Goal: Use online tool/utility: Utilize a website feature to perform a specific function

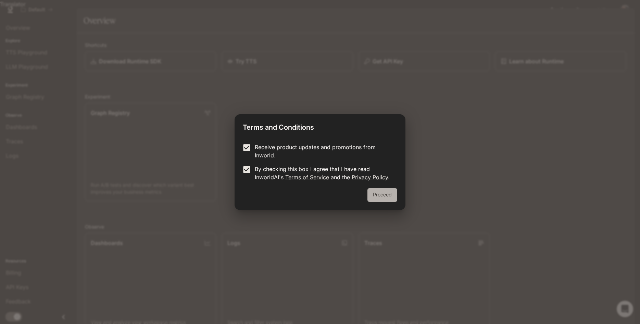
click at [378, 191] on button "Proceed" at bounding box center [383, 195] width 30 height 14
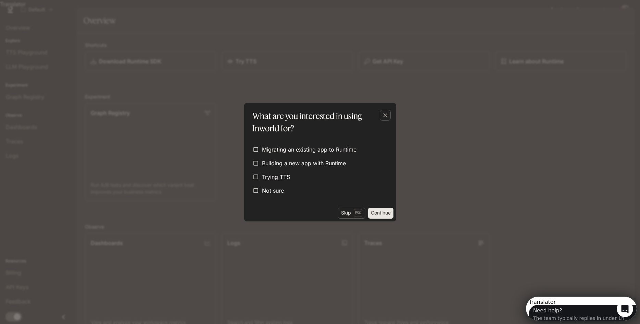
click at [379, 213] on button "Continue" at bounding box center [380, 213] width 25 height 11
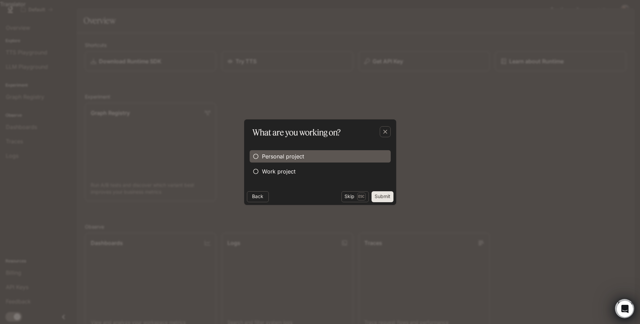
click at [283, 158] on span "Personal project" at bounding box center [283, 156] width 42 height 8
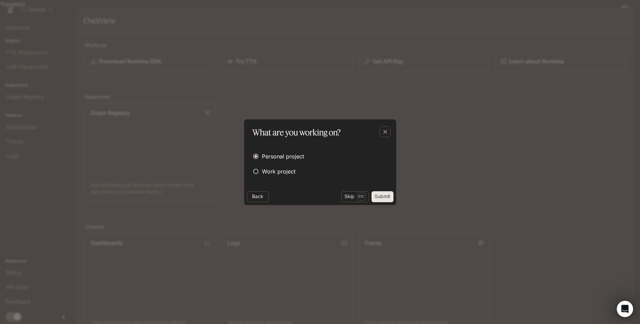
click at [386, 197] on button "Submit" at bounding box center [383, 197] width 22 height 11
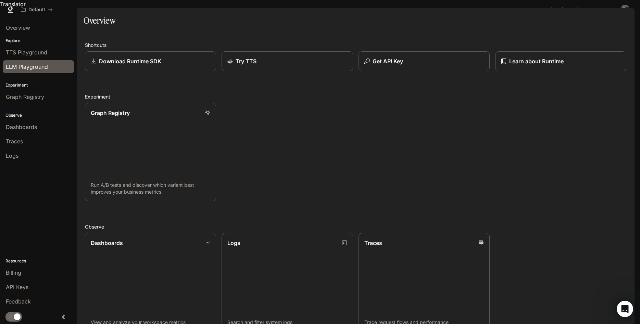
click at [49, 69] on div "LLM Playground" at bounding box center [38, 67] width 65 height 8
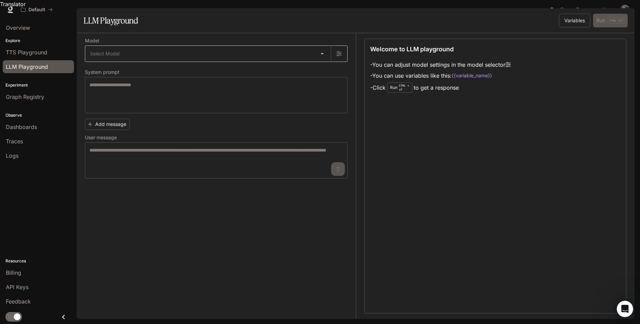
click at [120, 61] on body "Translator Skip to main content Default Runtime Runtime Documentation Documenta…" at bounding box center [320, 166] width 640 height 333
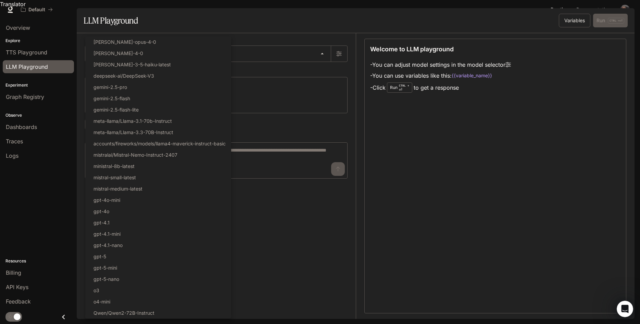
click at [328, 223] on div at bounding box center [320, 162] width 640 height 324
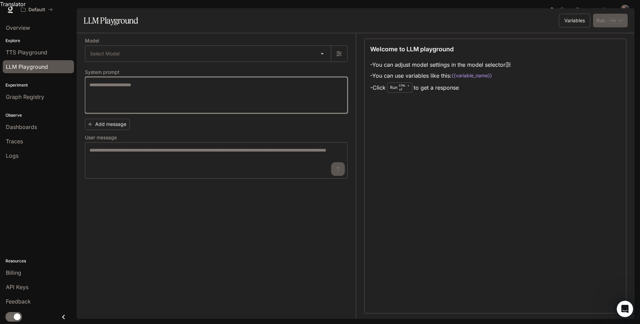
click at [159, 102] on textarea at bounding box center [216, 95] width 254 height 27
click at [140, 63] on body "Translator Skip to main content Default Runtime Runtime Documentation Documenta…" at bounding box center [320, 166] width 640 height 333
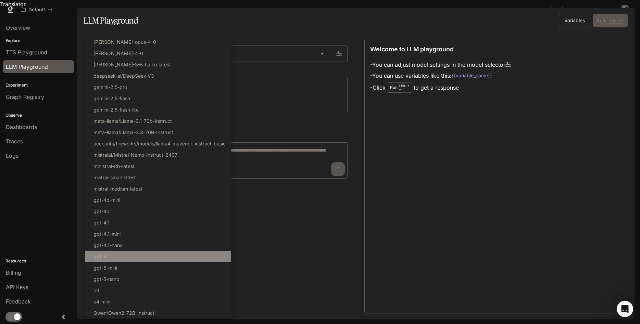
click at [126, 258] on li "gpt-5" at bounding box center [158, 256] width 146 height 11
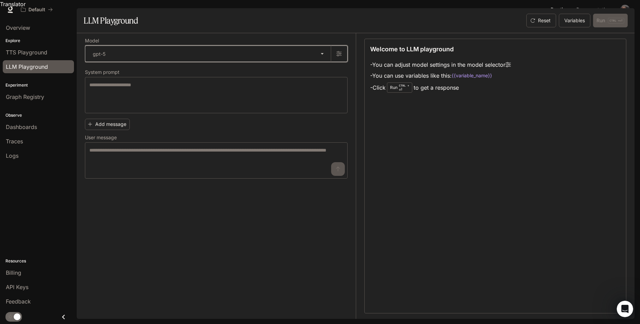
type input "*****"
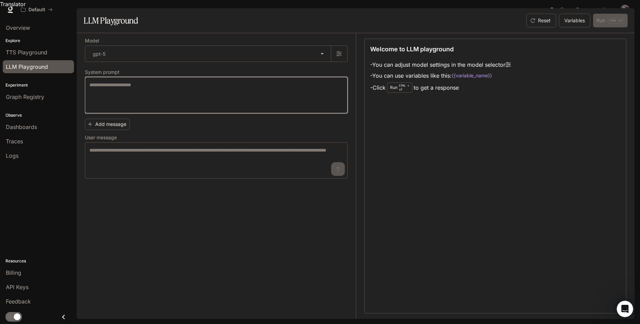
click at [221, 109] on textarea at bounding box center [216, 95] width 254 height 27
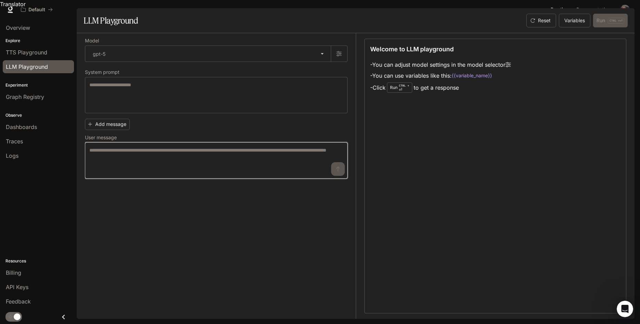
click at [162, 170] on textarea at bounding box center [216, 160] width 254 height 27
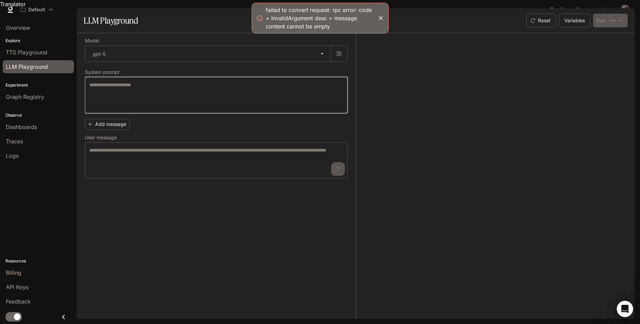
click at [175, 98] on textarea at bounding box center [216, 95] width 254 height 27
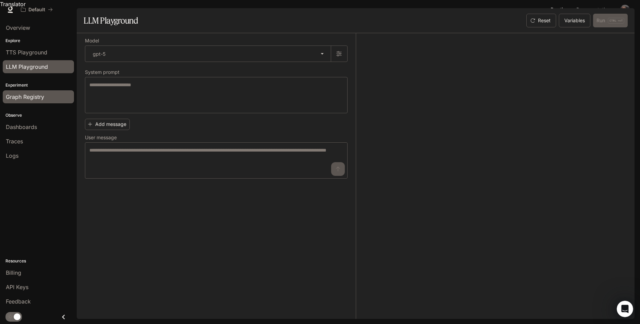
click at [46, 96] on div "Graph Registry" at bounding box center [38, 97] width 65 height 8
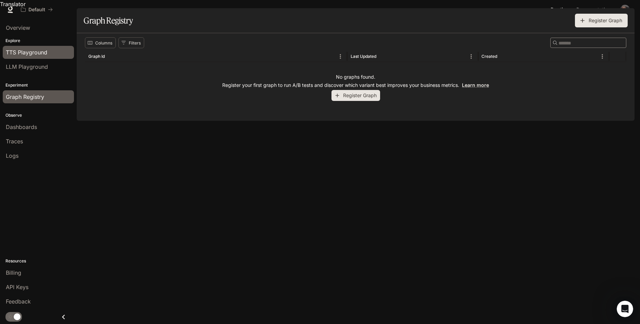
click at [31, 58] on link "TTS Playground" at bounding box center [38, 52] width 71 height 13
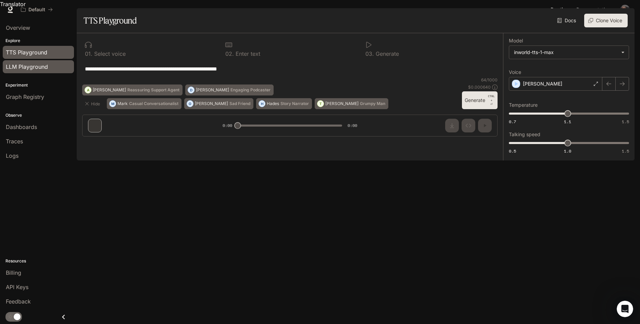
click at [43, 67] on span "LLM Playground" at bounding box center [27, 67] width 42 height 8
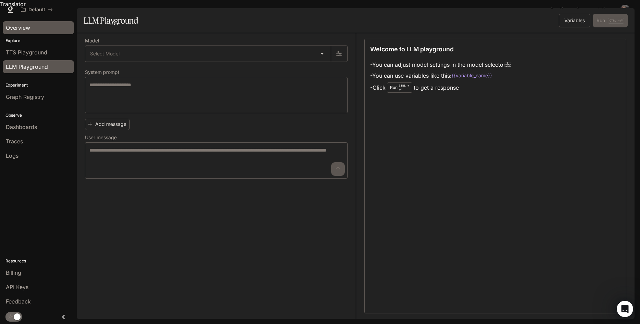
click at [36, 26] on div "Overview" at bounding box center [38, 28] width 65 height 8
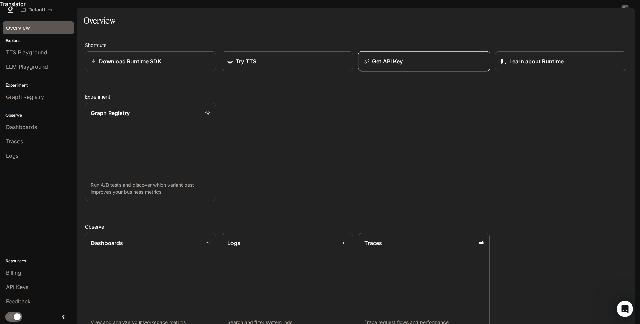
click at [423, 65] on div "Get API Key" at bounding box center [424, 61] width 121 height 8
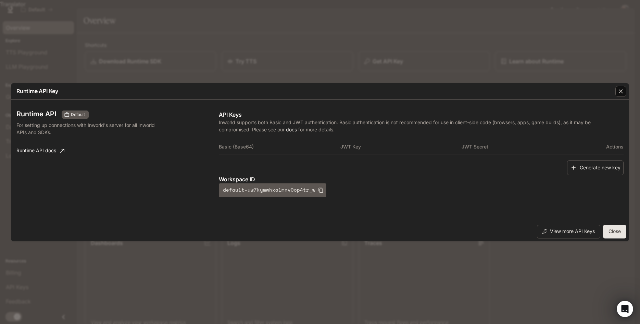
click at [627, 89] on button "button" at bounding box center [621, 91] width 16 height 16
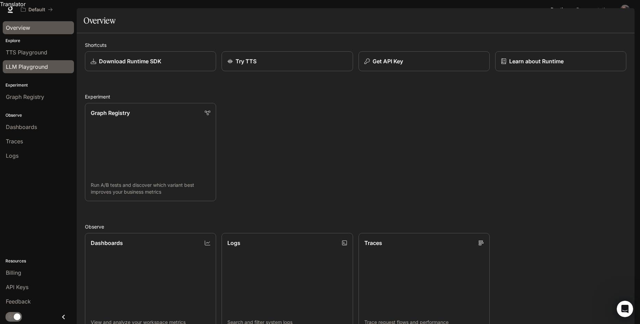
click at [38, 66] on span "LLM Playground" at bounding box center [27, 67] width 42 height 8
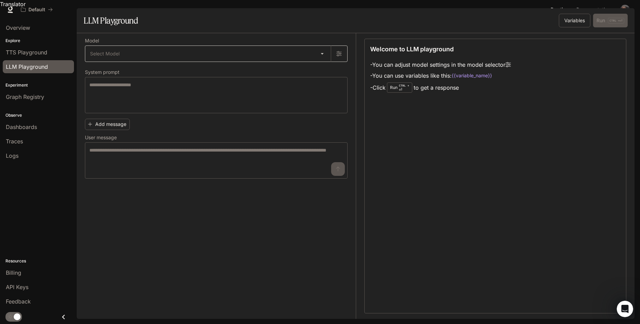
click at [168, 63] on body "Translator Skip to main content Default Runtime Runtime Documentation Documenta…" at bounding box center [320, 166] width 640 height 333
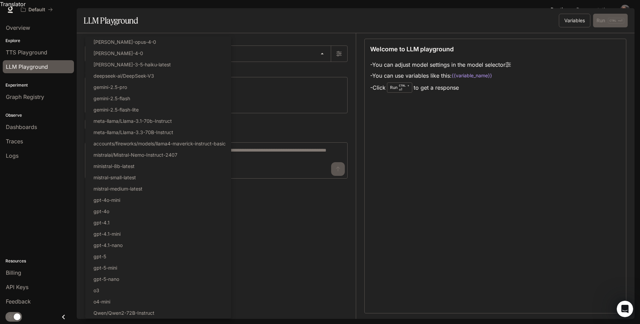
click at [528, 124] on div at bounding box center [320, 162] width 640 height 324
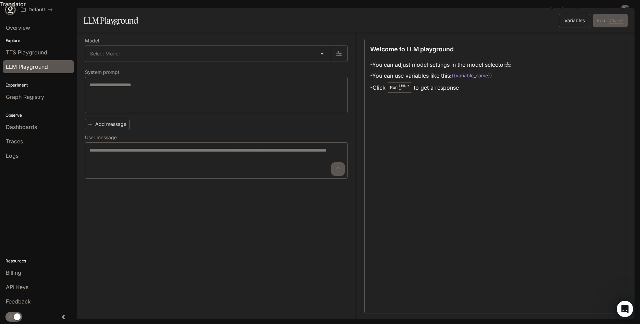
click at [12, 13] on link at bounding box center [10, 10] width 10 height 10
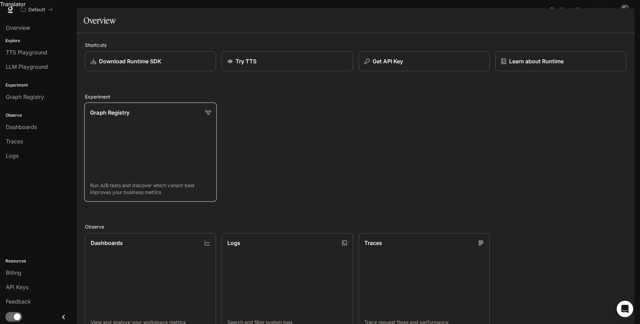
click at [110, 155] on link "Graph Registry Run A/B tests and discover which variant best improves your busi…" at bounding box center [150, 152] width 133 height 99
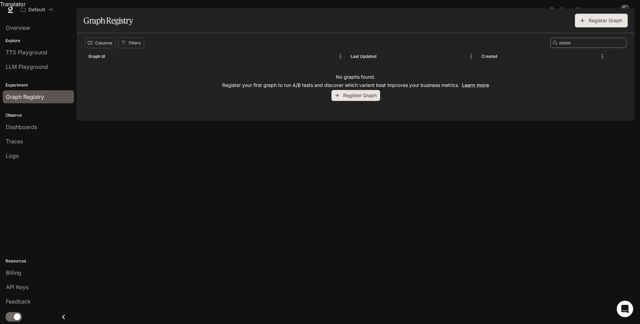
click at [353, 101] on button "Register Graph" at bounding box center [356, 95] width 49 height 11
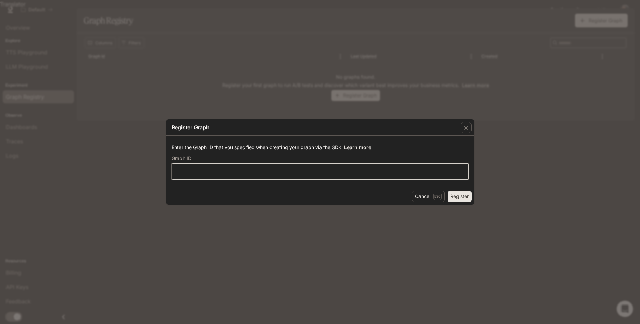
click at [269, 173] on input "text" at bounding box center [320, 171] width 297 height 7
type input "*****"
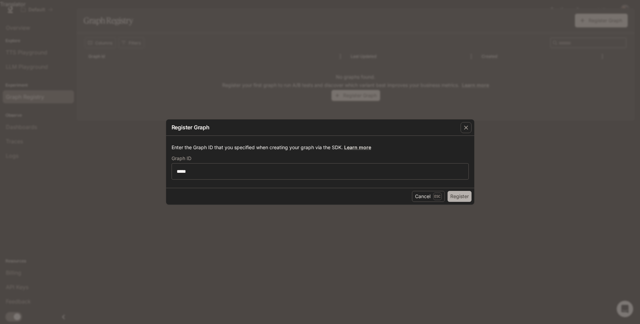
click at [466, 195] on button "Register" at bounding box center [460, 196] width 24 height 11
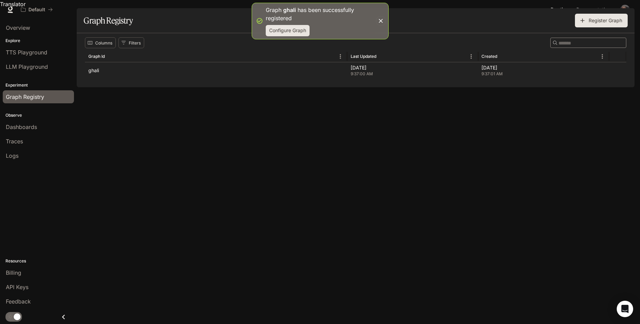
click at [295, 32] on button "Configure Graph" at bounding box center [288, 30] width 44 height 11
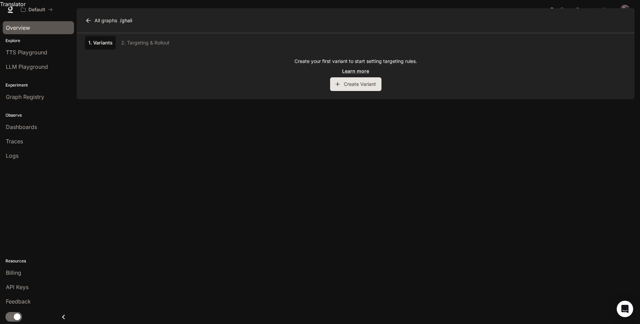
click at [35, 27] on div "Overview" at bounding box center [38, 28] width 65 height 8
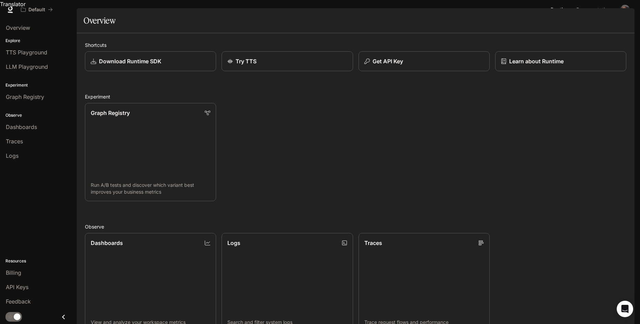
click at [46, 125] on div "Dashboards" at bounding box center [38, 127] width 65 height 8
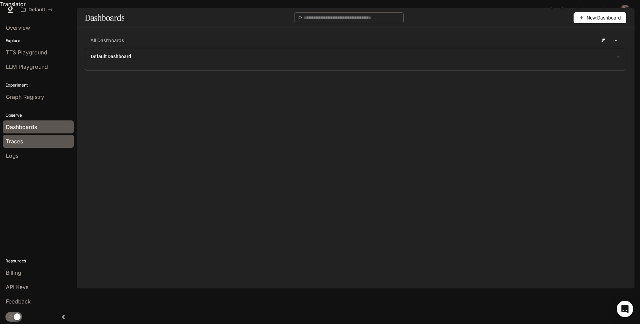
click at [33, 143] on div "Traces" at bounding box center [38, 141] width 65 height 8
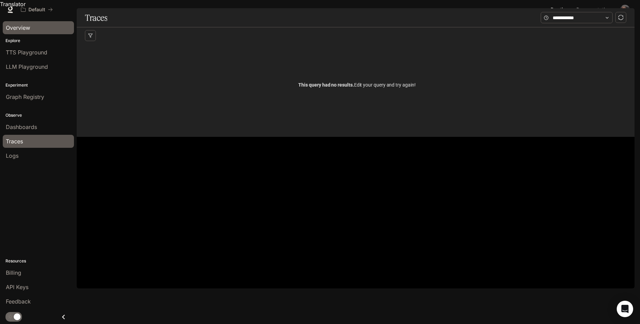
click at [24, 30] on span "Overview" at bounding box center [18, 28] width 24 height 8
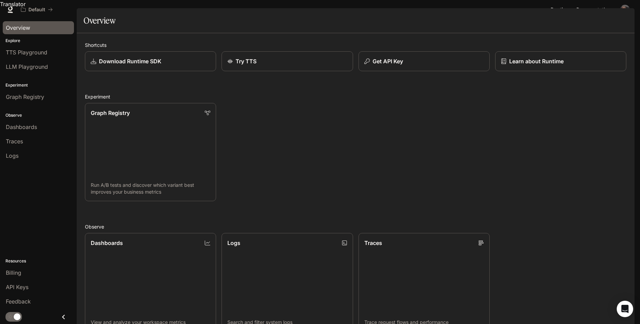
click at [597, 11] on span "Documentation" at bounding box center [594, 9] width 34 height 9
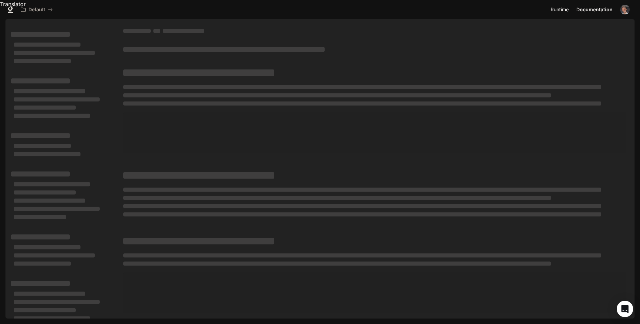
click at [565, 11] on span "Runtime" at bounding box center [560, 9] width 18 height 9
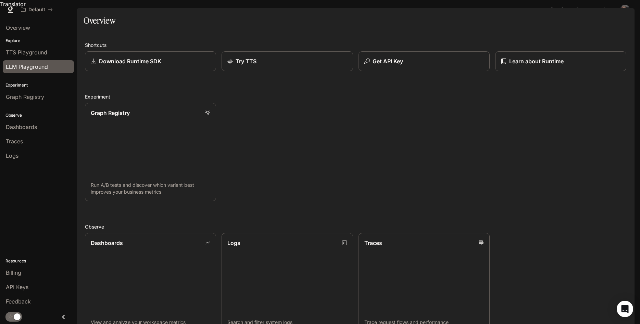
click at [23, 69] on span "LLM Playground" at bounding box center [27, 67] width 42 height 8
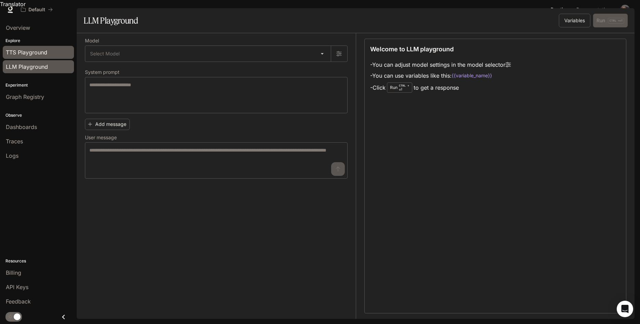
click at [21, 53] on span "TTS Playground" at bounding box center [26, 52] width 41 height 8
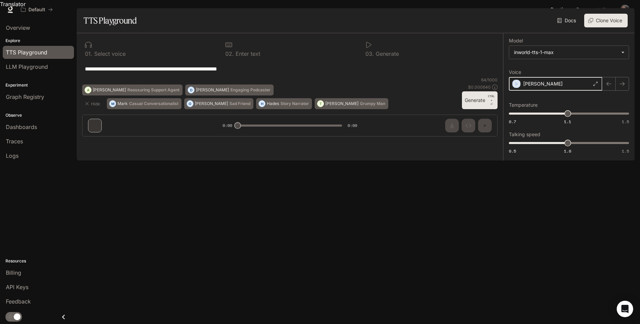
click at [516, 86] on icon "button" at bounding box center [517, 84] width 3 height 4
click at [541, 66] on body "**********" at bounding box center [320, 166] width 640 height 333
click at [541, 65] on div at bounding box center [320, 162] width 640 height 324
click at [475, 109] on button "Generate CTRL + ⏎" at bounding box center [480, 100] width 36 height 18
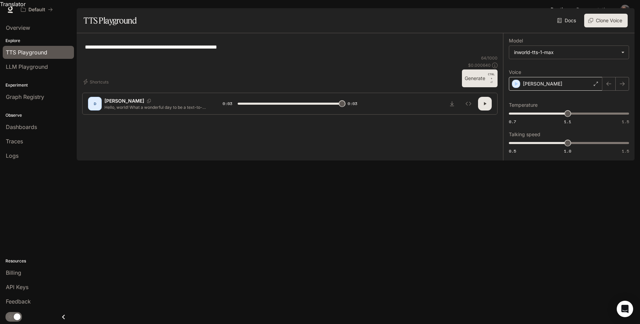
type input "*"
click at [45, 68] on span "LLM Playground" at bounding box center [27, 67] width 42 height 8
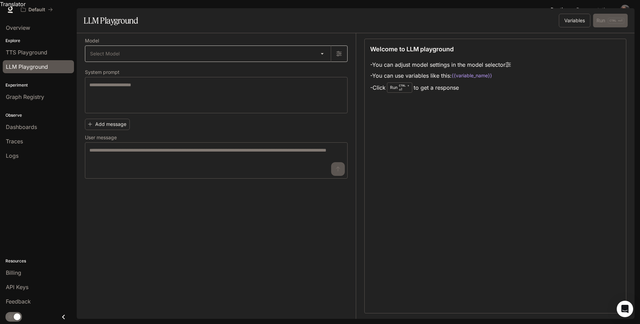
click at [221, 65] on body "Translator Skip to main content Default Runtime Runtime Documentation Documenta…" at bounding box center [320, 166] width 640 height 333
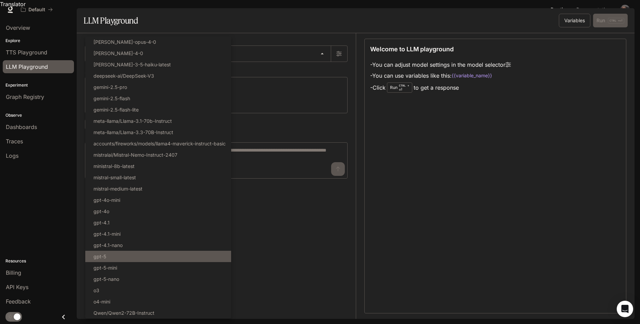
click at [136, 256] on li "gpt-5" at bounding box center [158, 256] width 146 height 11
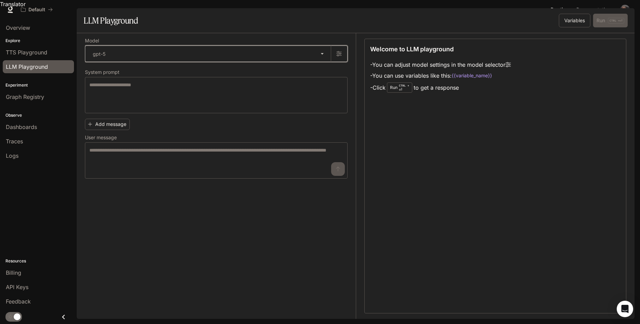
type input "*****"
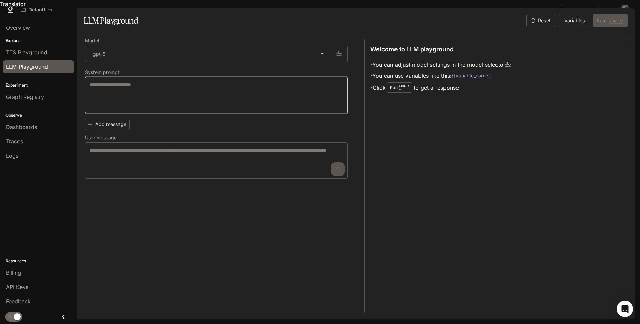
click at [223, 105] on textarea at bounding box center [216, 95] width 254 height 27
type textarea "**"
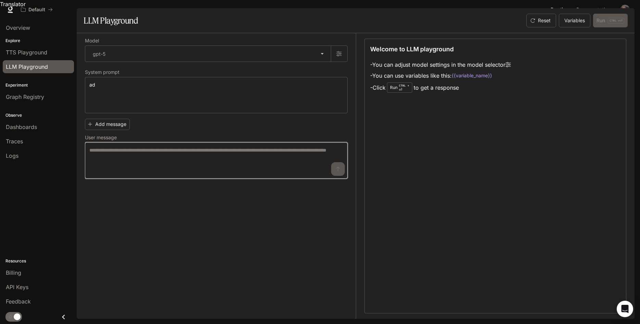
click at [176, 171] on textarea at bounding box center [216, 160] width 254 height 27
type textarea "***"
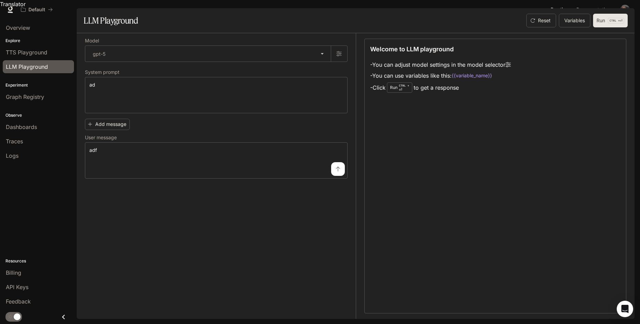
click at [602, 27] on button "Run CTRL + ⏎" at bounding box center [610, 21] width 35 height 14
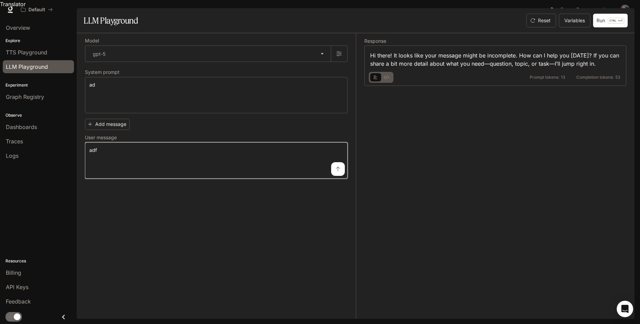
click at [146, 158] on textarea "***" at bounding box center [216, 160] width 254 height 27
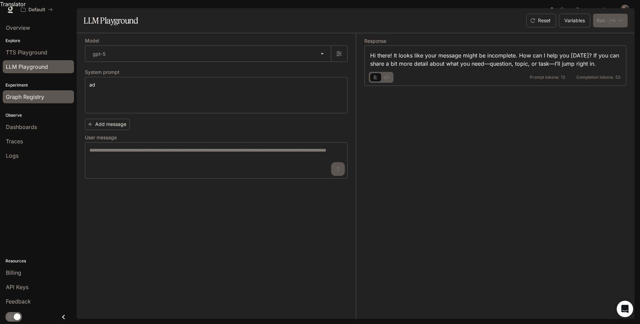
click at [29, 95] on span "Graph Registry" at bounding box center [25, 97] width 38 height 8
